Goal: Task Accomplishment & Management: Use online tool/utility

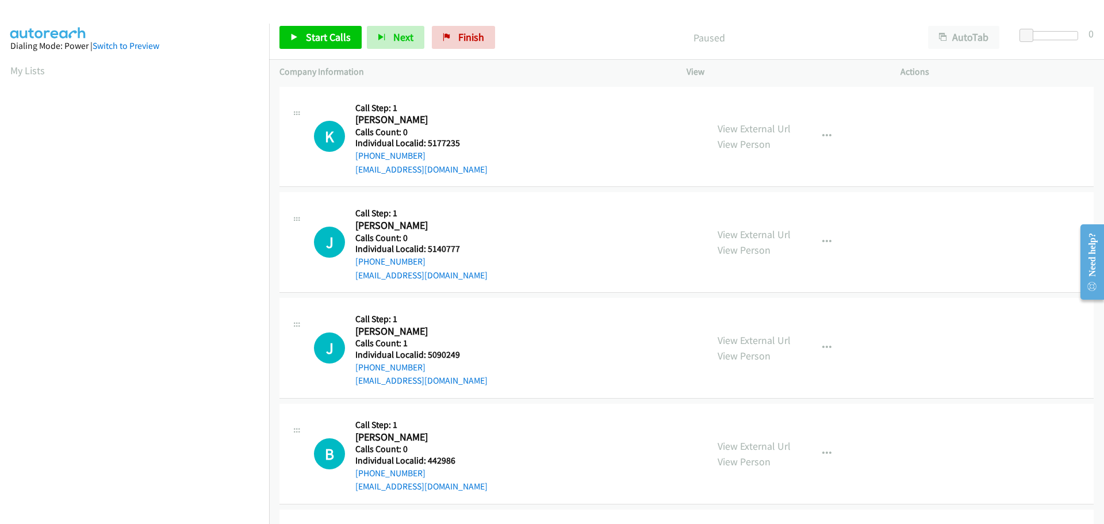
click at [451, 144] on h5 "Individual Localid: 5177235" at bounding box center [421, 142] width 132 height 11
copy h5 "5177235"
click at [309, 40] on span "Start Calls" at bounding box center [328, 36] width 45 height 13
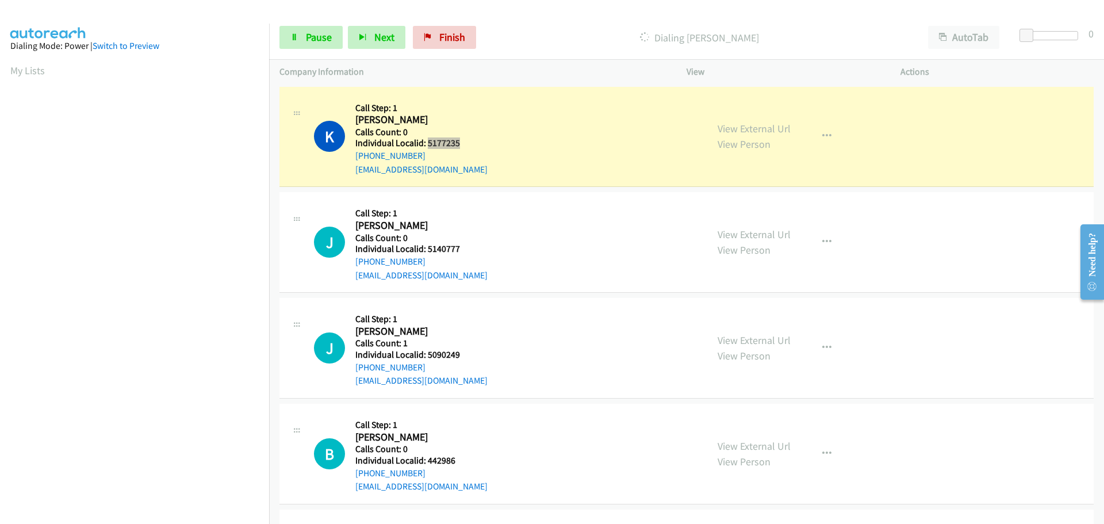
scroll to position [121, 0]
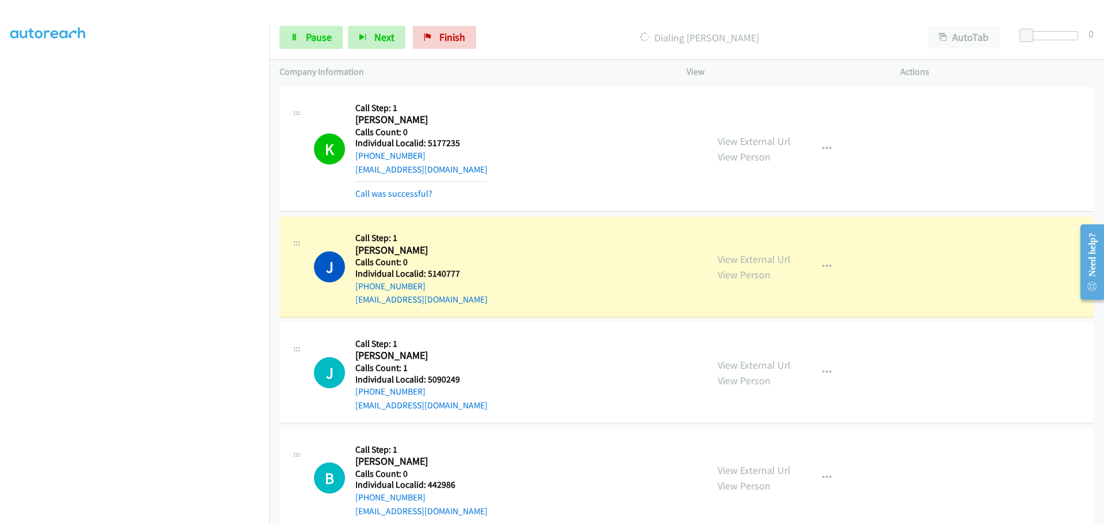
click at [439, 272] on h5 "Individual Localid: 5140777" at bounding box center [421, 273] width 132 height 11
click at [441, 272] on h5 "Individual Localid: 5140777" at bounding box center [421, 273] width 132 height 11
copy h5 "5140777"
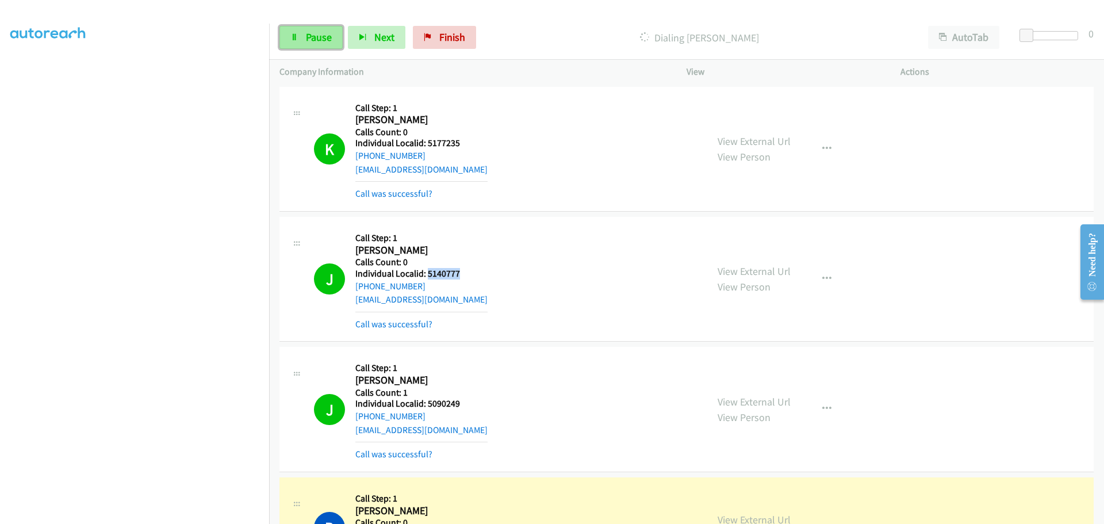
click at [329, 40] on span "Pause" at bounding box center [319, 36] width 26 height 13
click at [495, 342] on td "J Callback Scheduled Call Step: 1 [PERSON_NAME] America/New_York Calls Count: 0…" at bounding box center [686, 279] width 835 height 130
click at [448, 401] on h5 "Individual Localid: 5090249" at bounding box center [421, 403] width 132 height 11
copy h5 "5090249"
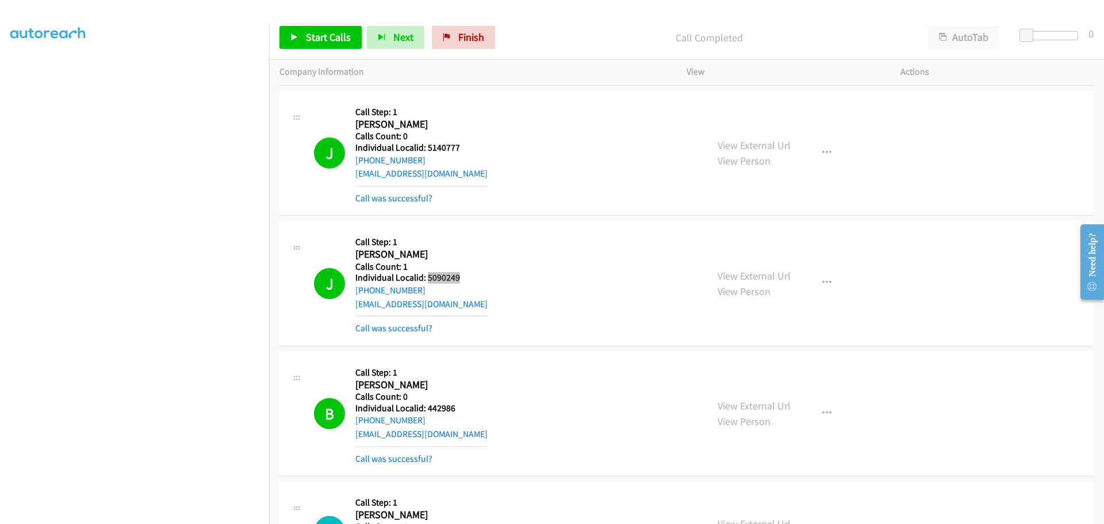
scroll to position [129, 0]
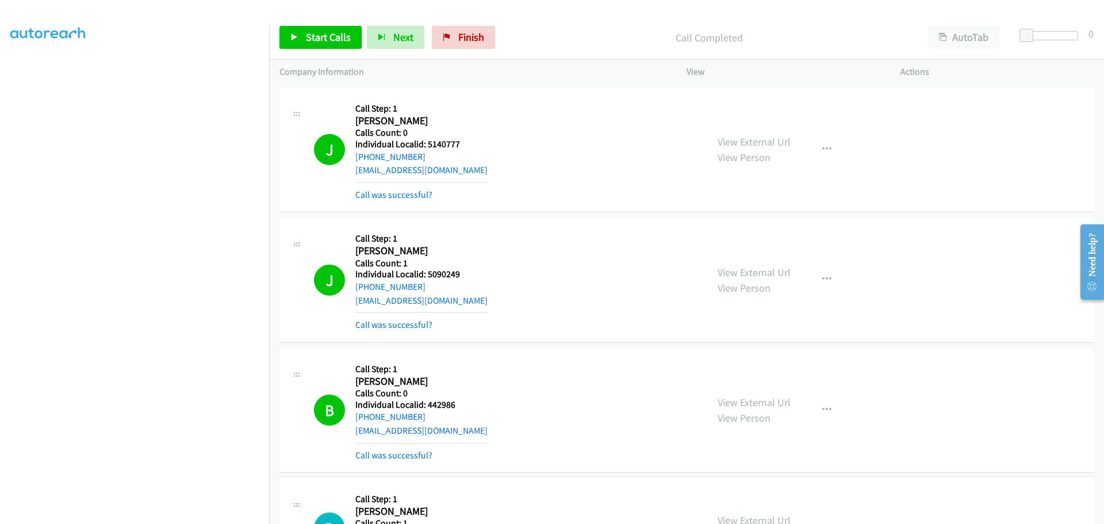
click at [443, 405] on h5 "Individual Localid: 442986" at bounding box center [421, 404] width 132 height 11
copy h5 "442986"
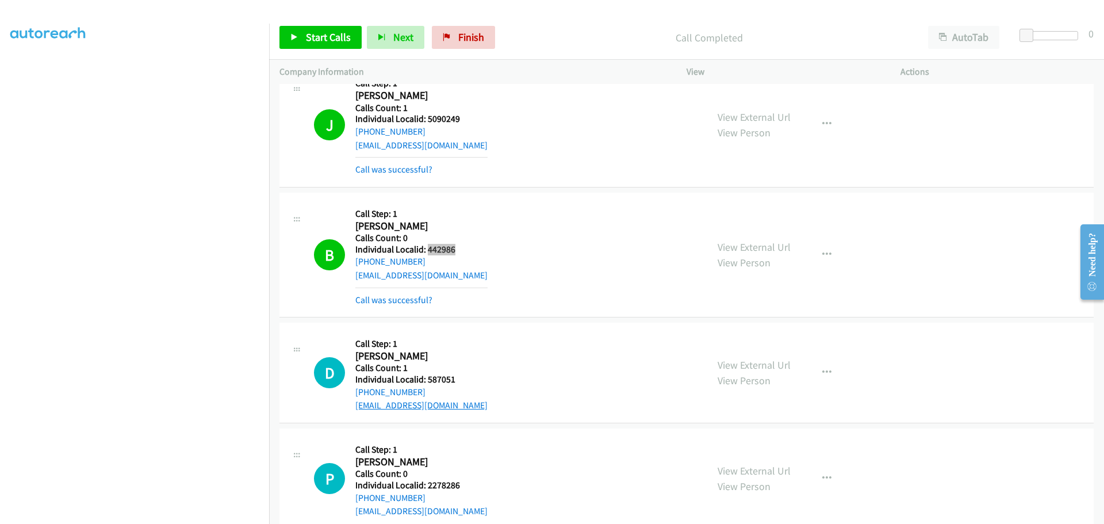
scroll to position [287, 0]
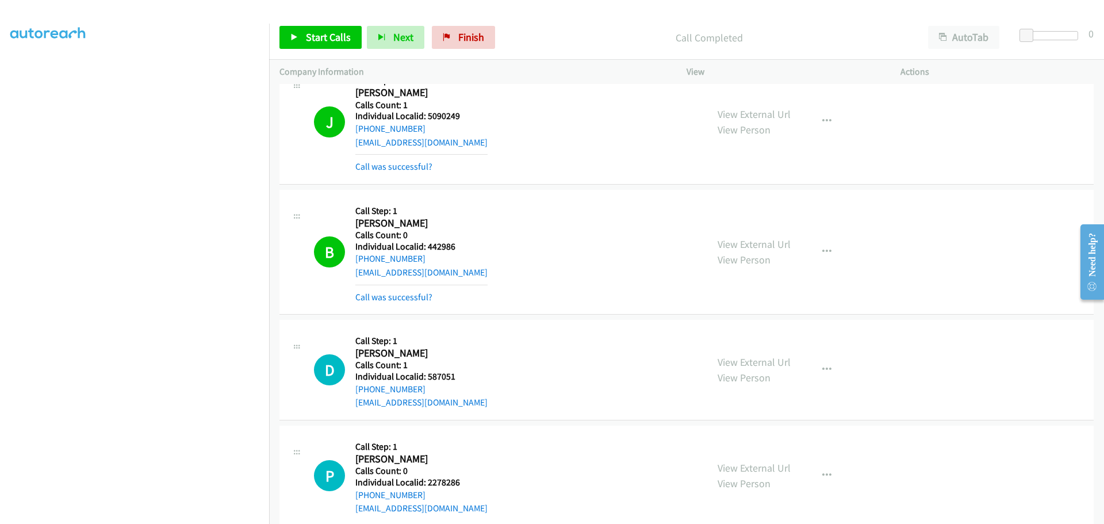
click at [447, 377] on h5 "Individual Localid: 587051" at bounding box center [421, 376] width 132 height 11
copy h5 "587051"
click at [323, 33] on span "Start Calls" at bounding box center [328, 36] width 45 height 13
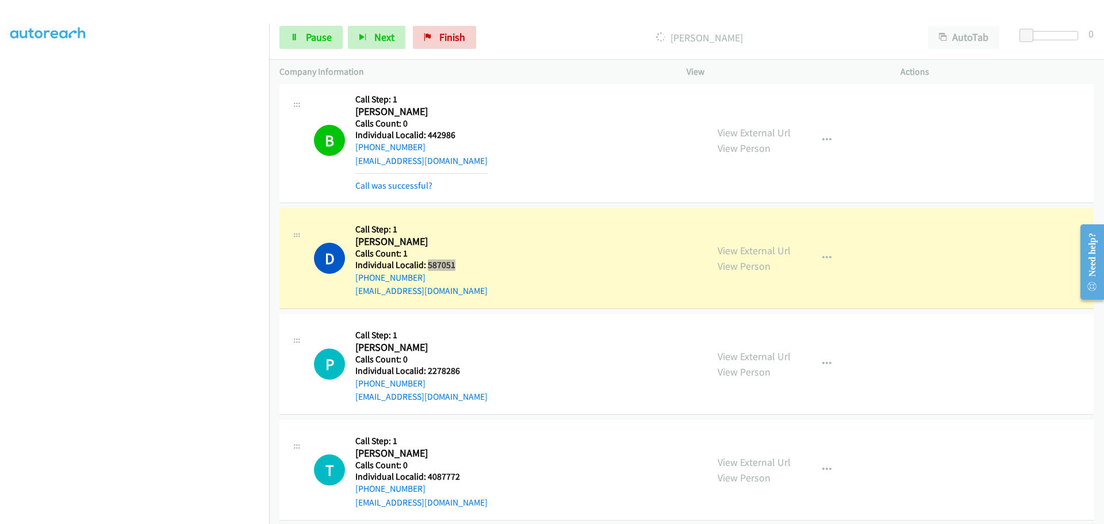
scroll to position [402, 0]
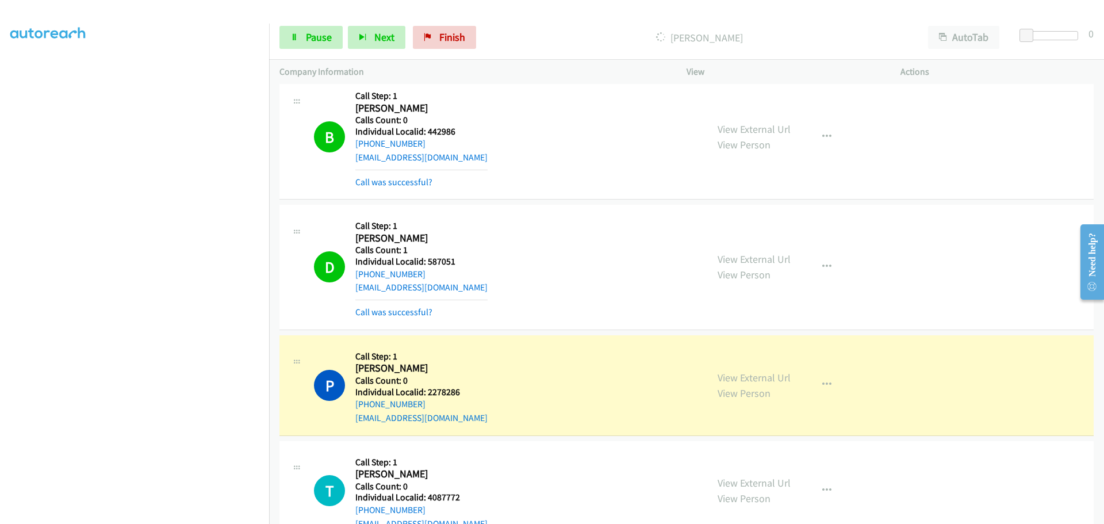
click at [453, 393] on h5 "Individual Localid: 2278286" at bounding box center [421, 391] width 132 height 11
copy h5 "2278286"
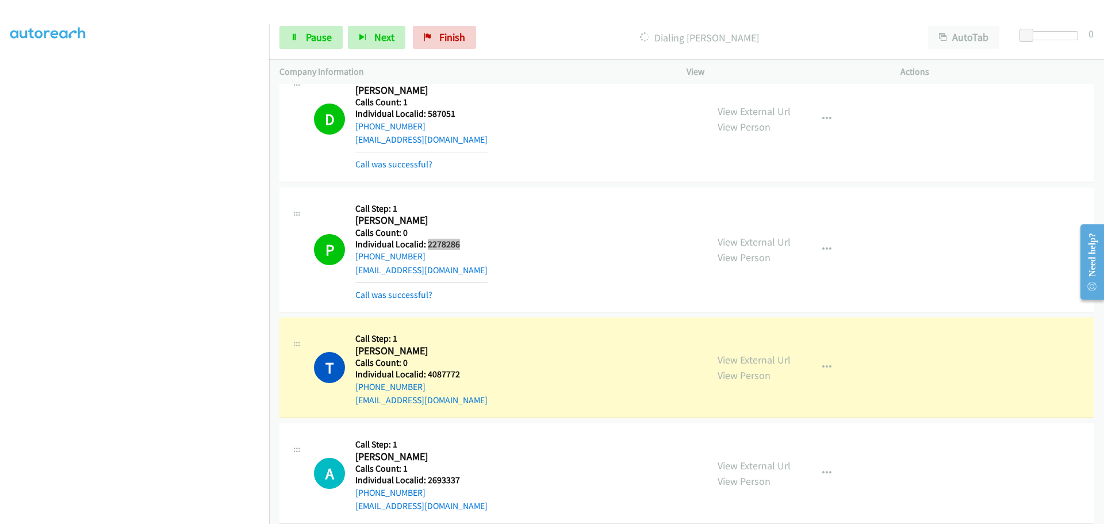
scroll to position [561, 0]
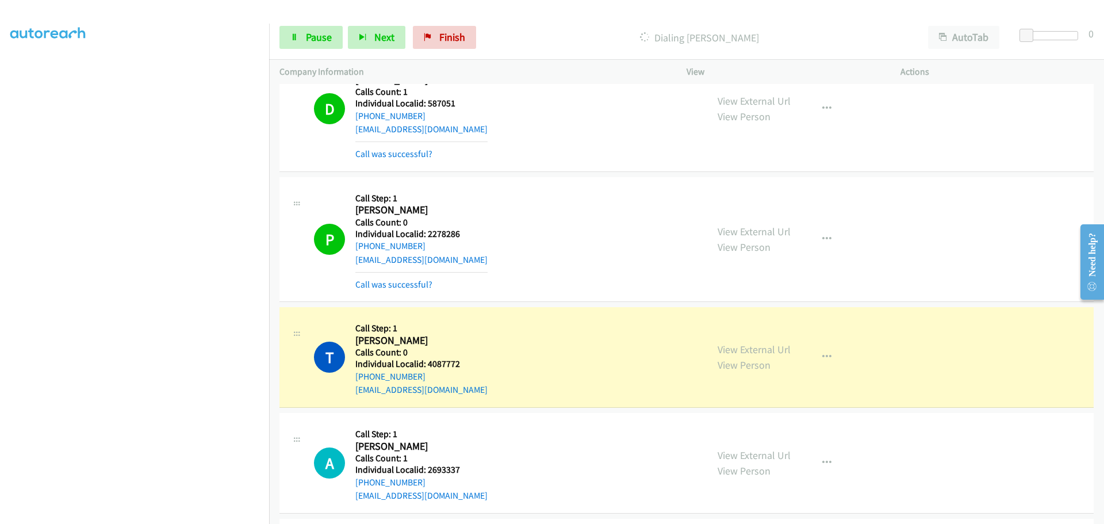
click at [451, 360] on h5 "Individual Localid: 4087772" at bounding box center [421, 363] width 132 height 11
copy h5 "4087772"
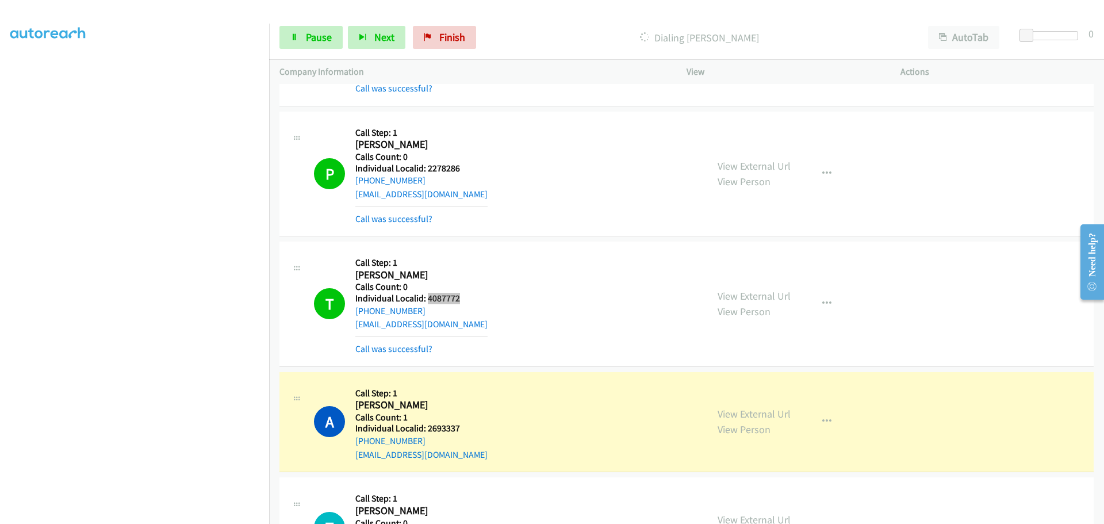
scroll to position [647, 0]
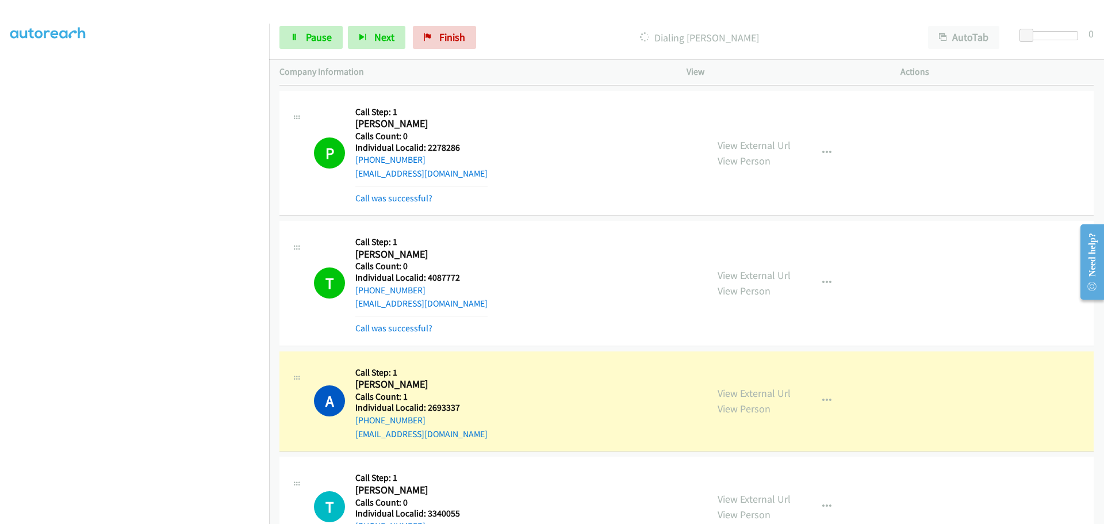
click at [450, 405] on h5 "Individual Localid: 2693337" at bounding box center [421, 407] width 132 height 11
click at [448, 410] on h5 "Individual Localid: 2693337" at bounding box center [421, 407] width 132 height 11
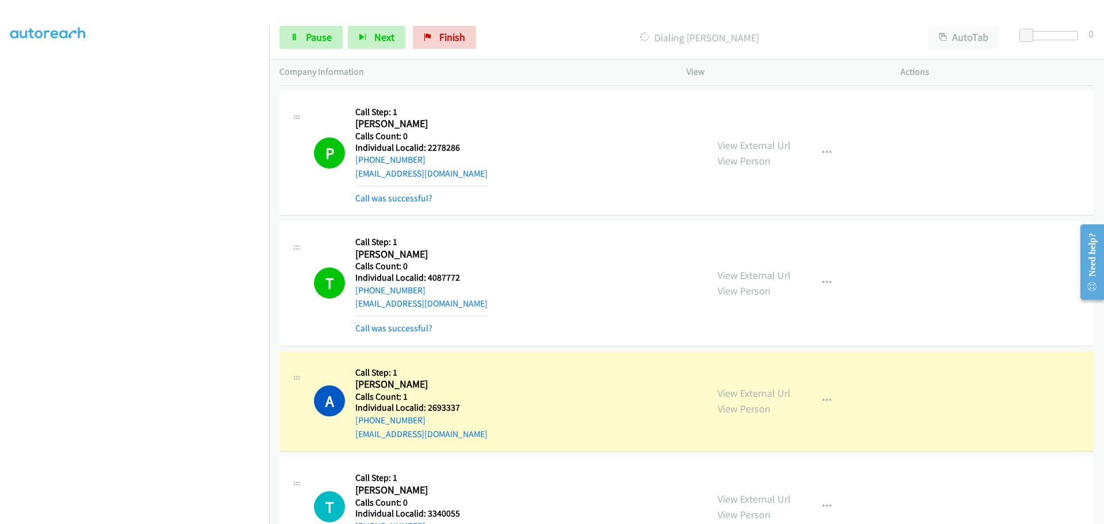
click at [446, 407] on h5 "Individual Localid: 2693337" at bounding box center [421, 407] width 132 height 11
copy h5 "2693337"
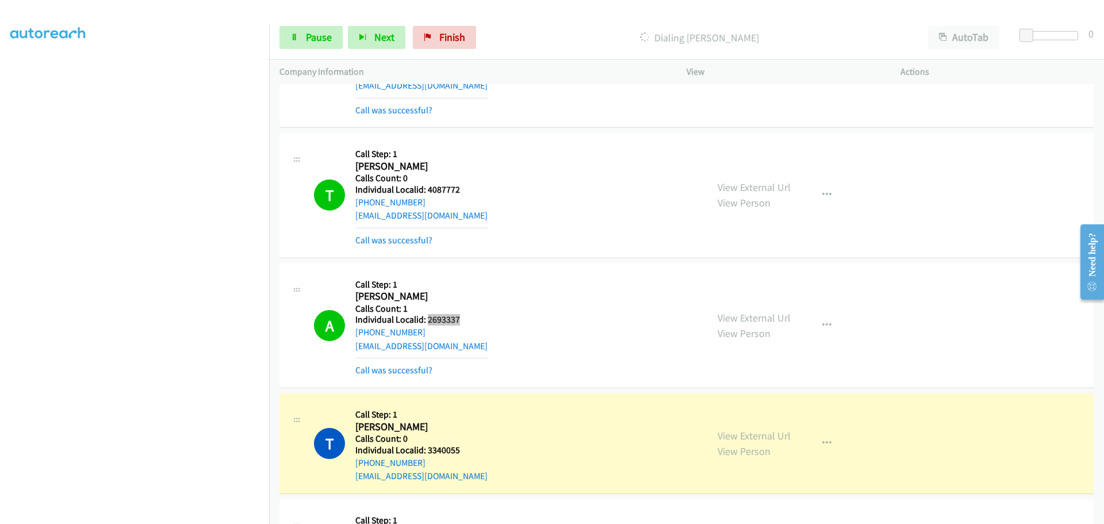
scroll to position [848, 0]
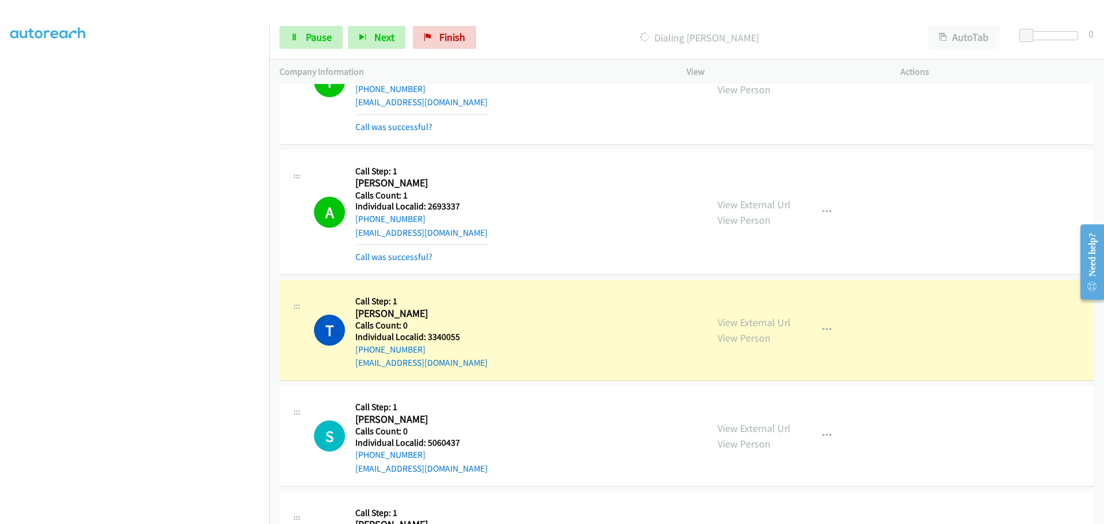
click at [447, 337] on h5 "Individual Localid: 3340055" at bounding box center [421, 336] width 132 height 11
copy h5 "3340055"
click at [448, 443] on h5 "Individual Localid: 5060437" at bounding box center [421, 442] width 132 height 11
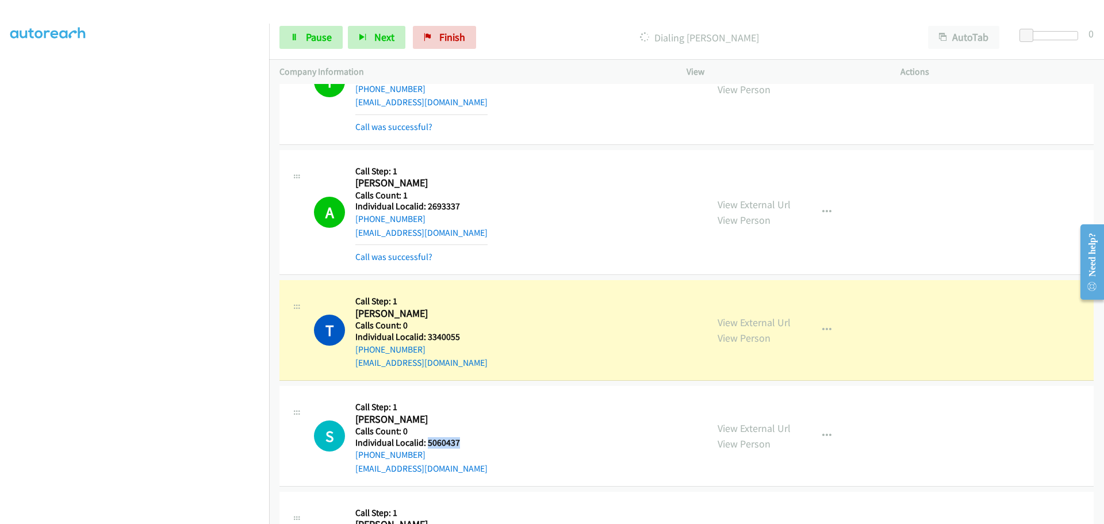
copy h5 "5060437"
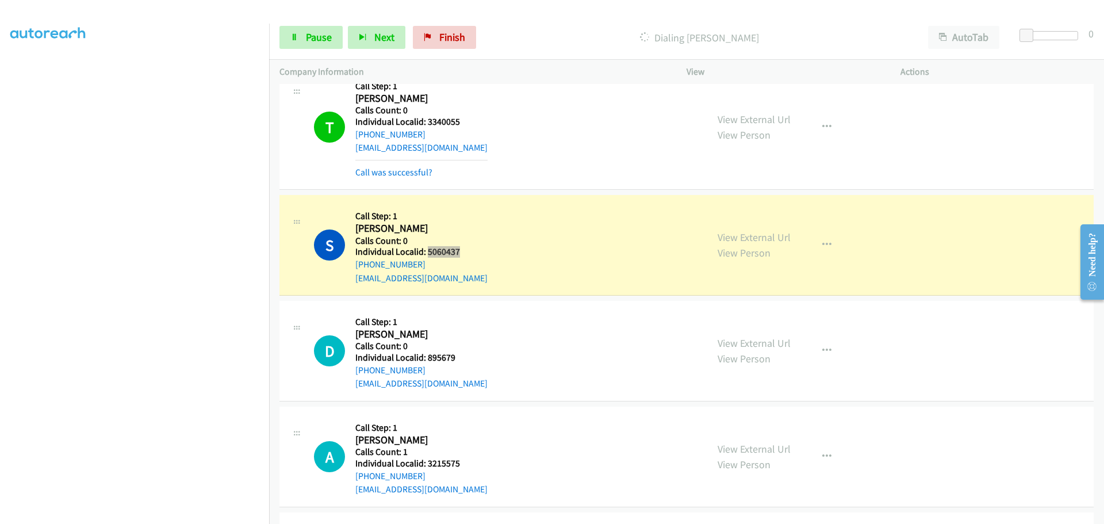
scroll to position [1064, 0]
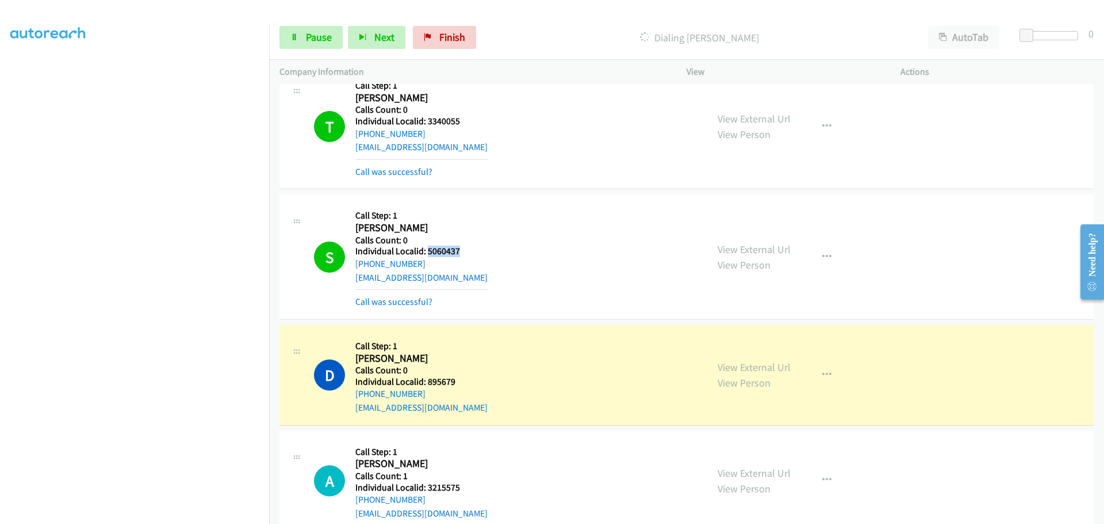
click at [439, 384] on h5 "Individual Localid: 895679" at bounding box center [421, 381] width 132 height 11
click at [438, 382] on h5 "Individual Localid: 895679" at bounding box center [421, 381] width 132 height 11
click at [440, 381] on h5 "Individual Localid: 895679" at bounding box center [421, 381] width 132 height 11
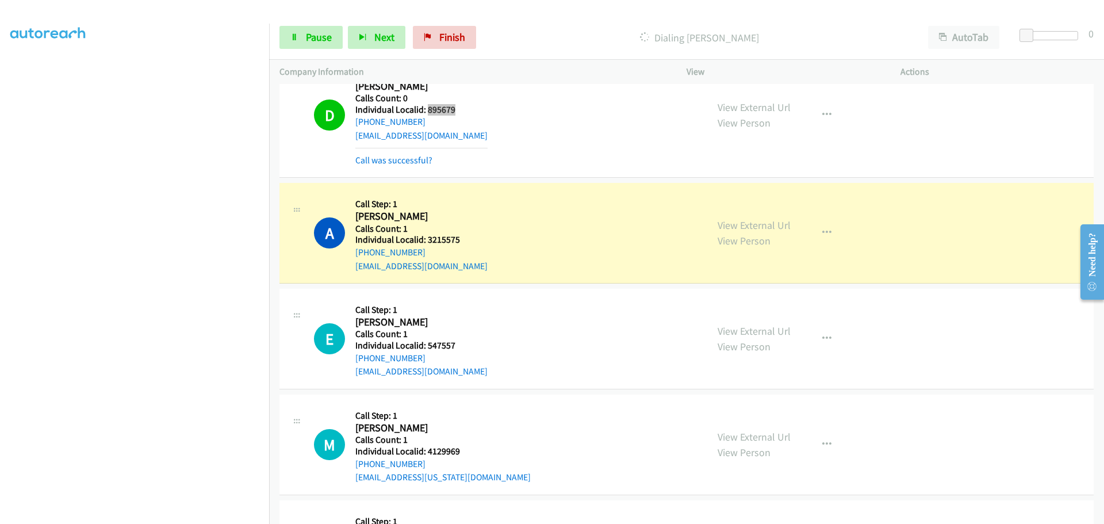
scroll to position [1337, 0]
click at [445, 241] on h5 "Individual Localid: 3215575" at bounding box center [421, 238] width 132 height 11
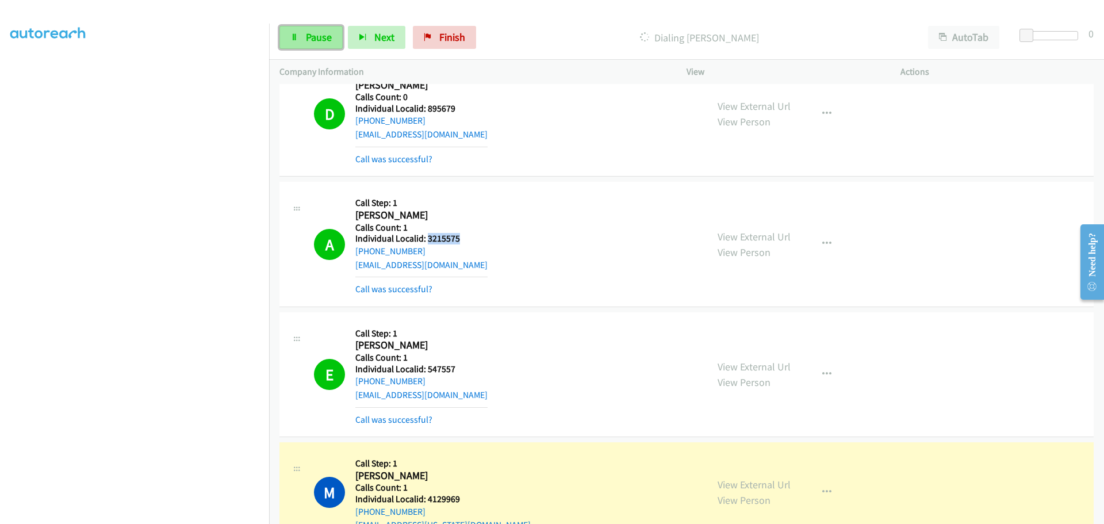
click at [300, 36] on link "Pause" at bounding box center [310, 37] width 63 height 23
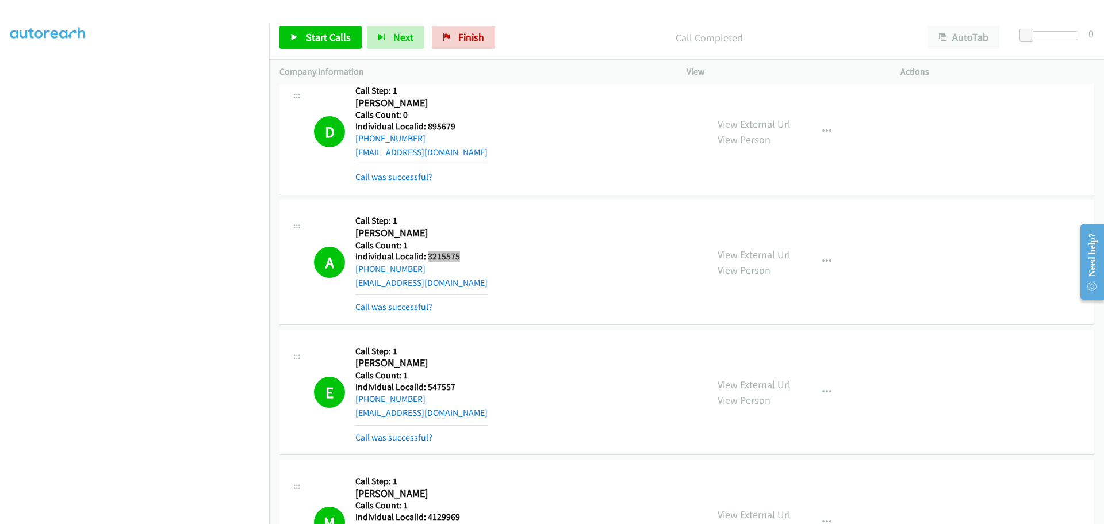
scroll to position [1322, 0]
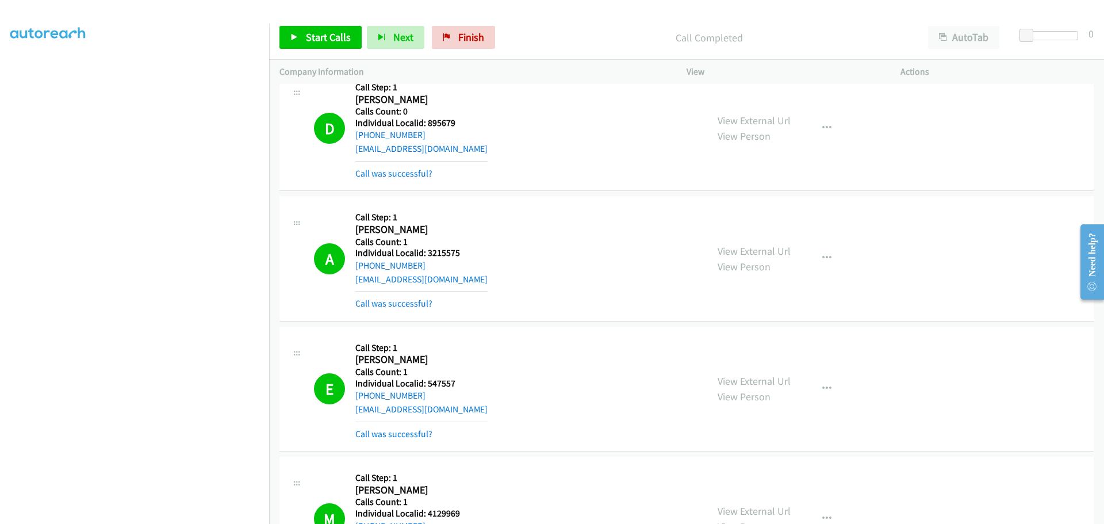
click at [447, 121] on h5 "Individual Localid: 895679" at bounding box center [421, 122] width 132 height 11
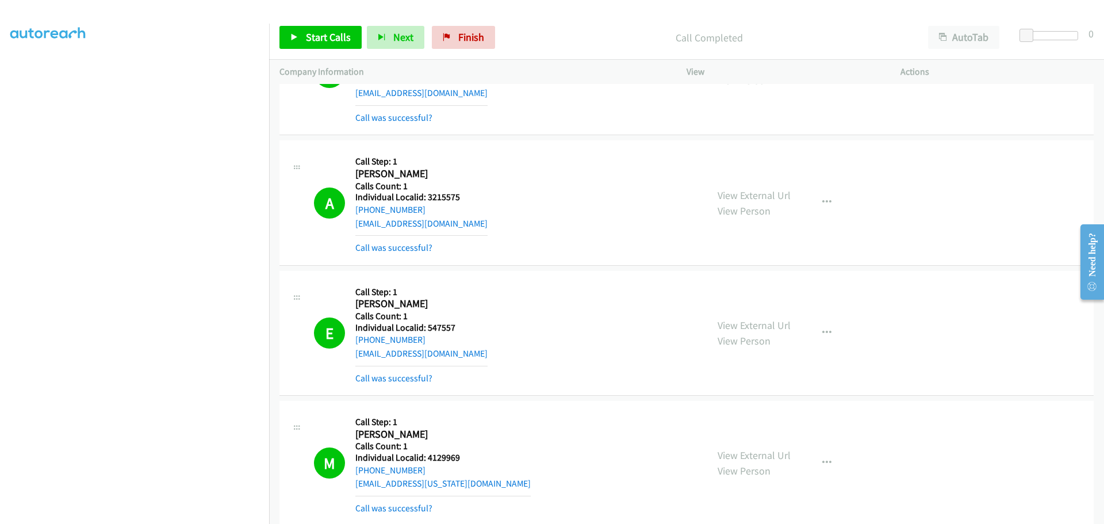
scroll to position [1380, 0]
click at [445, 324] on h5 "Individual Localid: 547557" at bounding box center [421, 325] width 132 height 11
click at [438, 457] on h5 "Individual Localid: 4129969" at bounding box center [442, 455] width 175 height 11
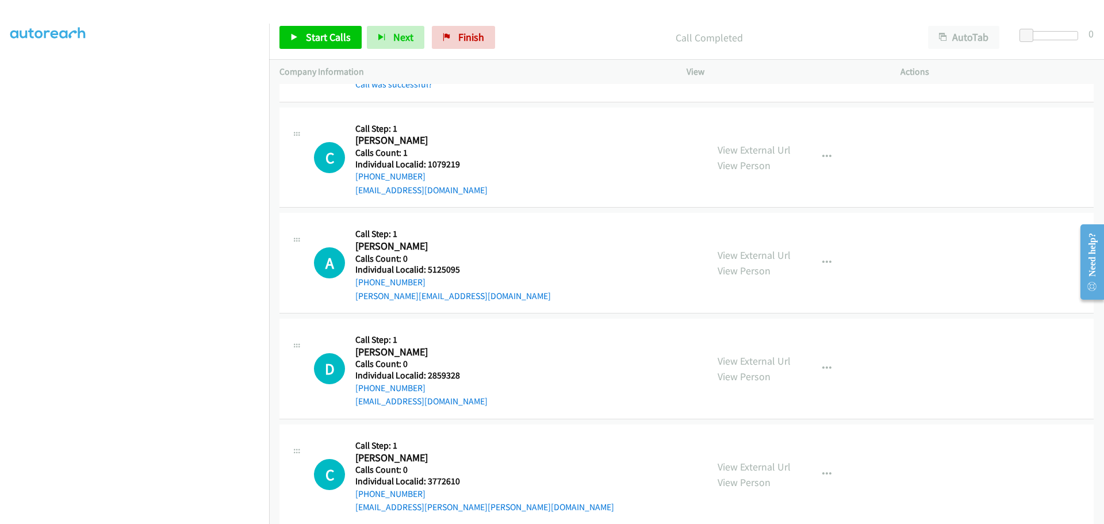
scroll to position [1811, 0]
